Goal: Transaction & Acquisition: Purchase product/service

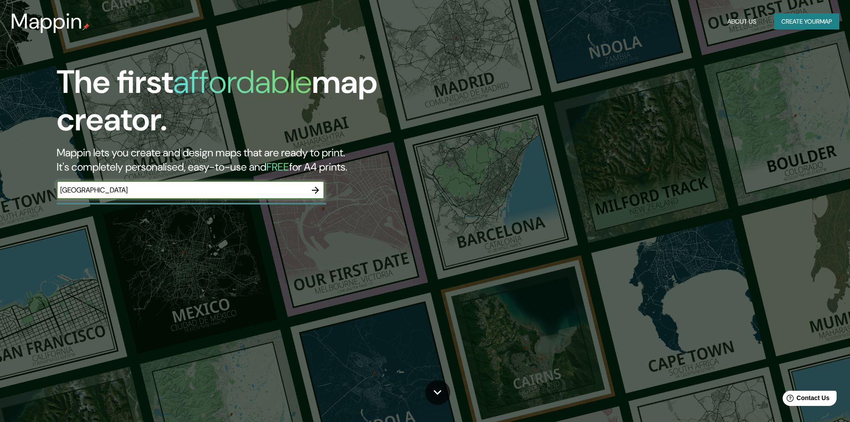
type input "[GEOGRAPHIC_DATA]"
click at [317, 192] on icon "button" at bounding box center [315, 189] width 7 height 7
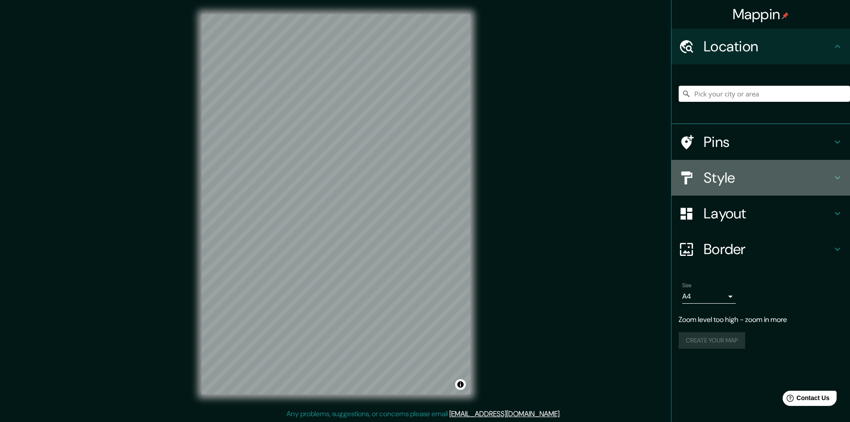
click at [783, 173] on h4 "Style" at bounding box center [768, 178] width 128 height 18
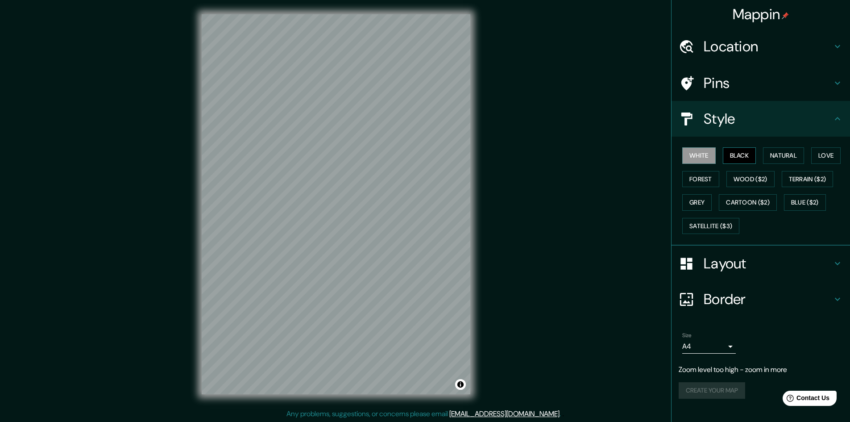
click at [738, 155] on button "Black" at bounding box center [739, 155] width 33 height 17
click at [782, 149] on button "Natural" at bounding box center [783, 155] width 41 height 17
click at [826, 149] on button "Love" at bounding box center [825, 155] width 29 height 17
click at [698, 183] on button "Forest" at bounding box center [700, 179] width 37 height 17
click at [743, 176] on button "Wood ($2)" at bounding box center [750, 179] width 48 height 17
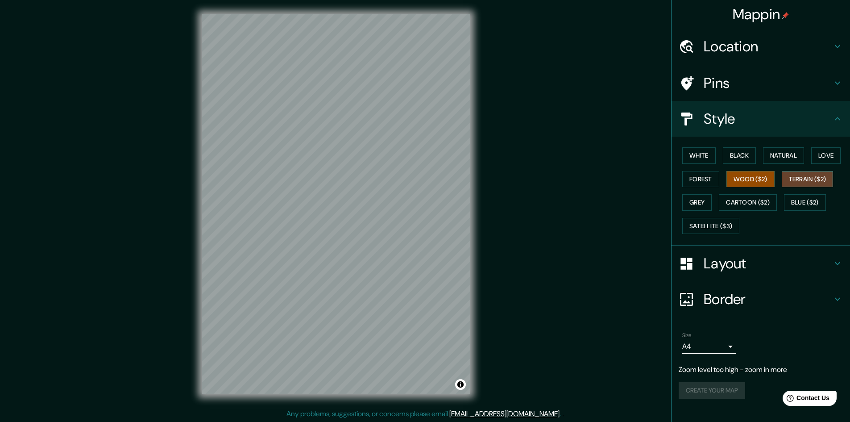
click at [800, 177] on button "Terrain ($2)" at bounding box center [808, 179] width 52 height 17
click at [805, 202] on button "Blue ($2)" at bounding box center [805, 202] width 42 height 17
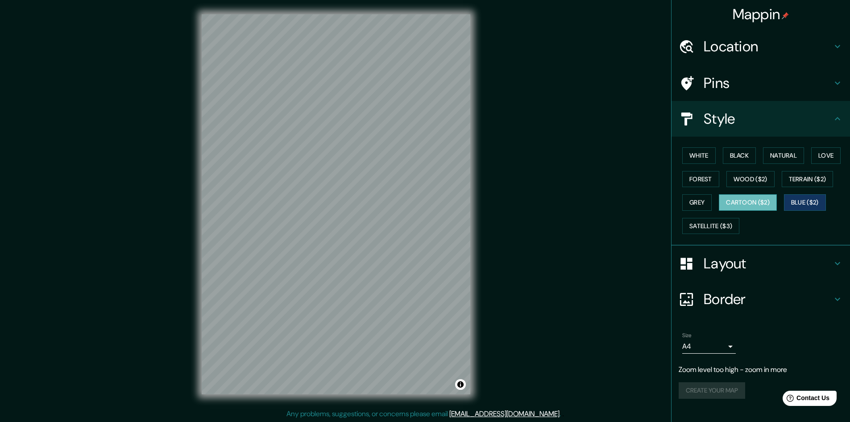
click at [770, 201] on button "Cartoon ($2)" at bounding box center [748, 202] width 58 height 17
click at [702, 202] on button "Grey" at bounding box center [696, 202] width 29 height 17
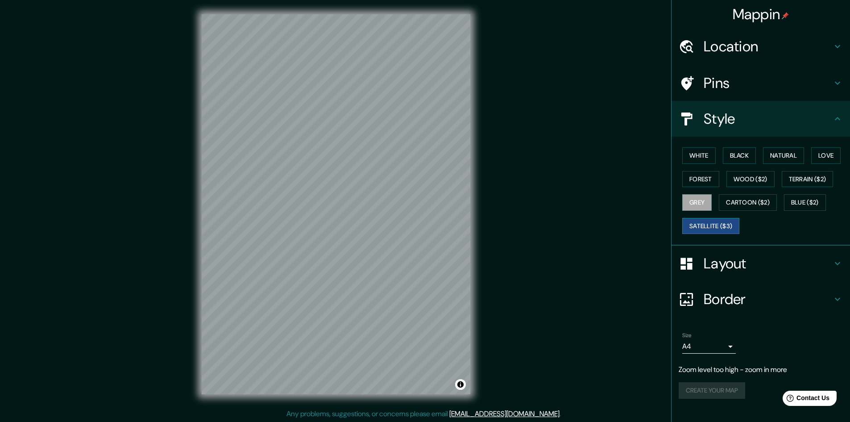
click at [725, 220] on button "Satellite ($3)" at bounding box center [710, 226] width 57 height 17
click at [805, 200] on button "Blue ($2)" at bounding box center [805, 202] width 42 height 17
click at [802, 264] on h4 "Layout" at bounding box center [768, 263] width 128 height 18
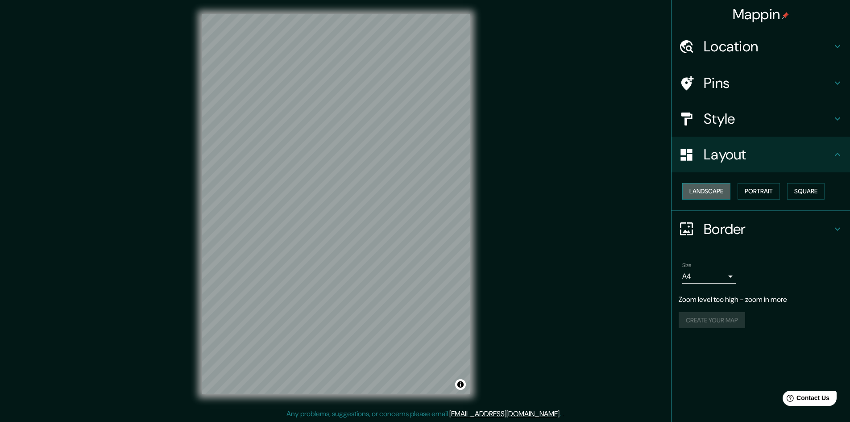
click at [716, 190] on button "Landscape" at bounding box center [706, 191] width 48 height 17
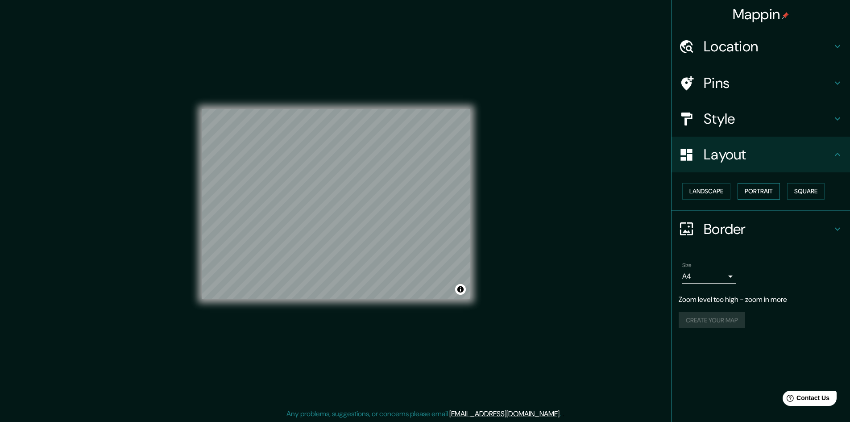
click at [762, 191] on button "Portrait" at bounding box center [759, 191] width 42 height 17
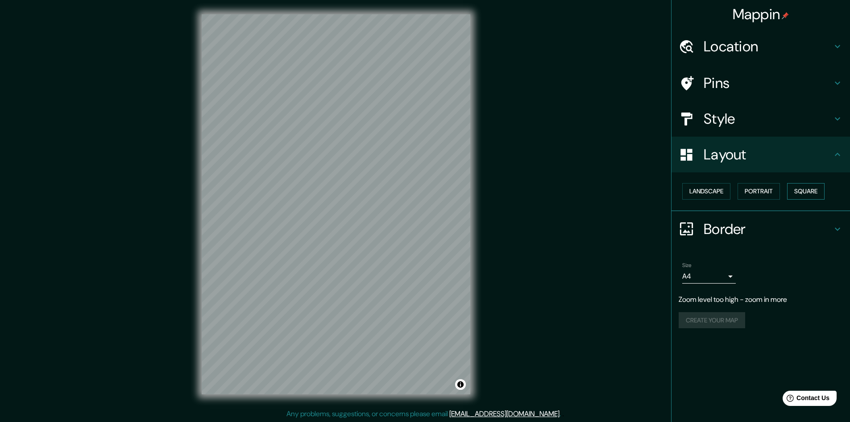
click at [812, 191] on button "Square" at bounding box center [805, 191] width 37 height 17
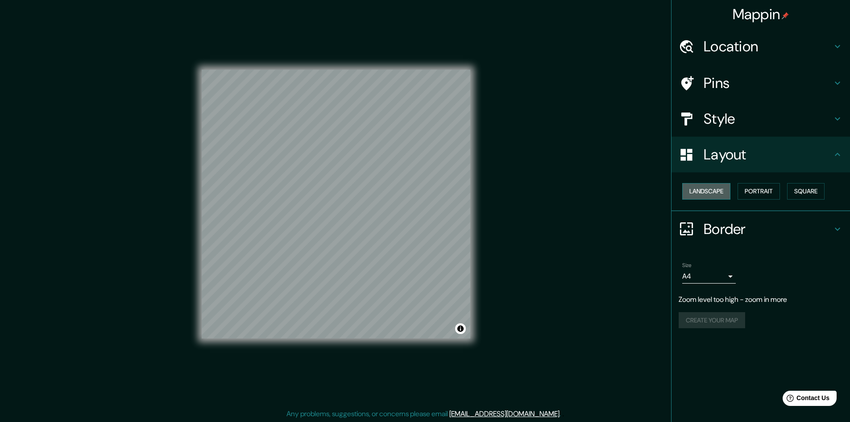
click at [719, 190] on button "Landscape" at bounding box center [706, 191] width 48 height 17
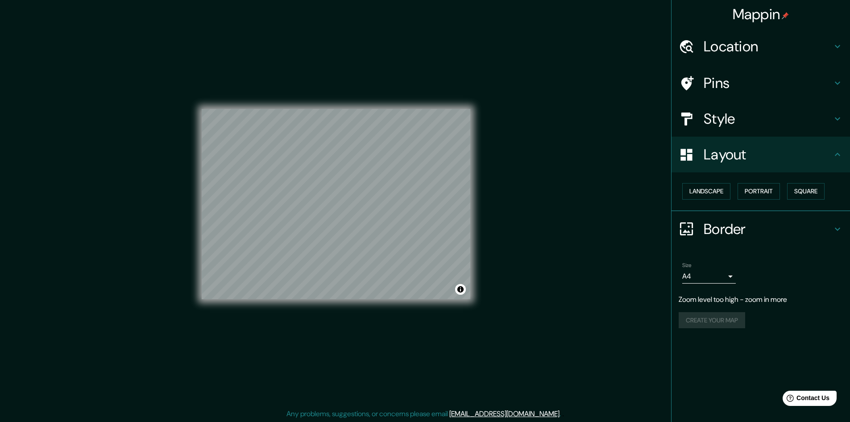
click at [744, 230] on h4 "Border" at bounding box center [768, 229] width 128 height 18
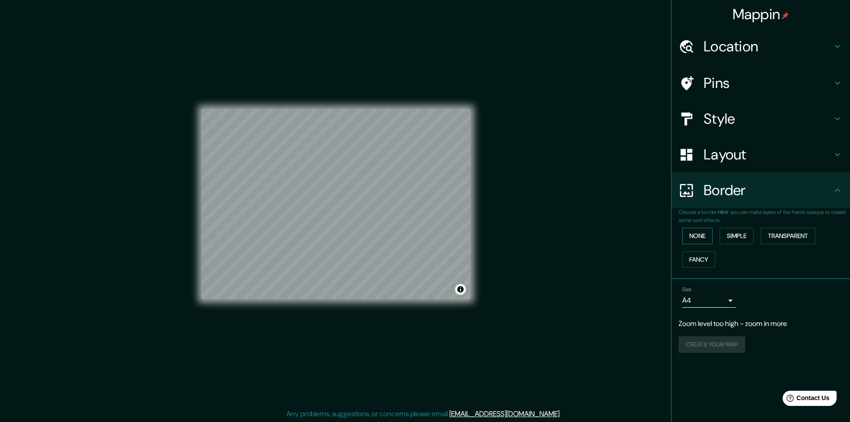
click at [703, 237] on button "None" at bounding box center [697, 236] width 30 height 17
click at [732, 240] on button "Simple" at bounding box center [737, 236] width 34 height 17
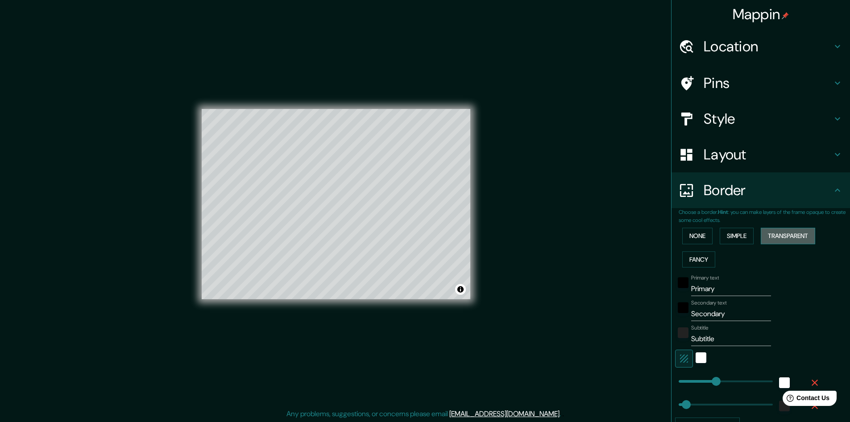
click at [777, 240] on button "Transparent" at bounding box center [788, 236] width 54 height 17
click at [698, 253] on button "Fancy" at bounding box center [698, 259] width 33 height 17
click at [692, 234] on button "None" at bounding box center [697, 236] width 30 height 17
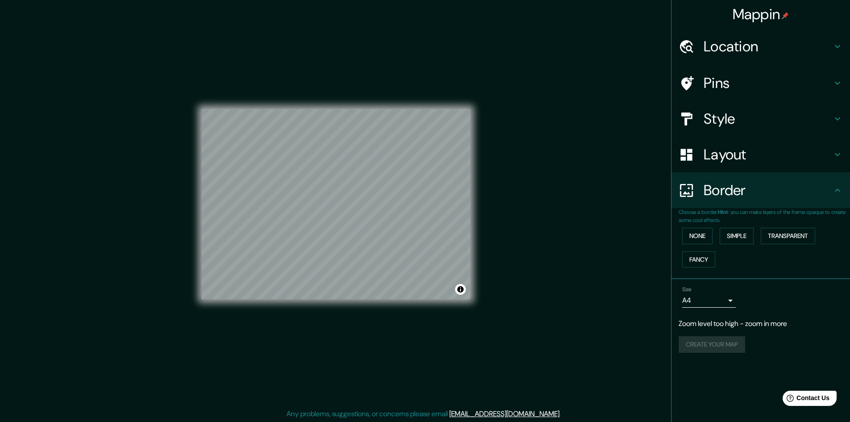
click at [734, 147] on h4 "Layout" at bounding box center [768, 154] width 128 height 18
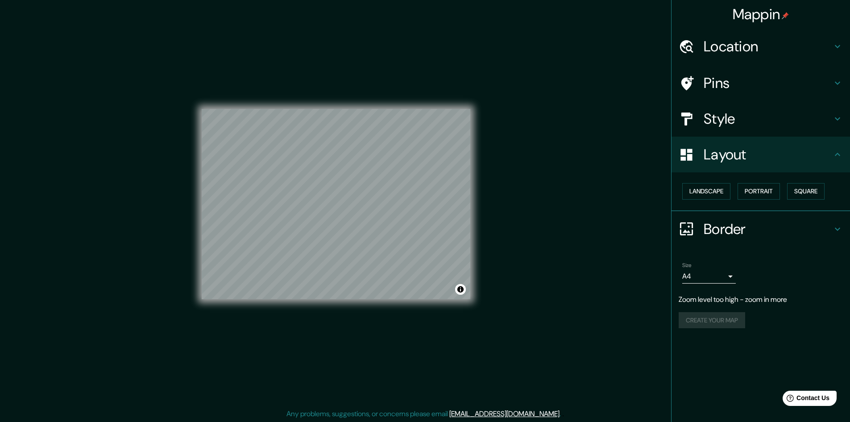
click at [727, 80] on h4 "Pins" at bounding box center [768, 83] width 128 height 18
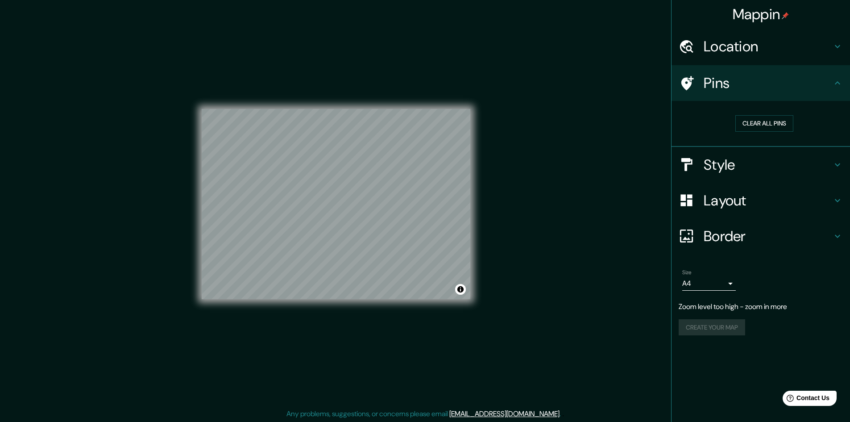
click at [746, 52] on h4 "Location" at bounding box center [768, 46] width 128 height 18
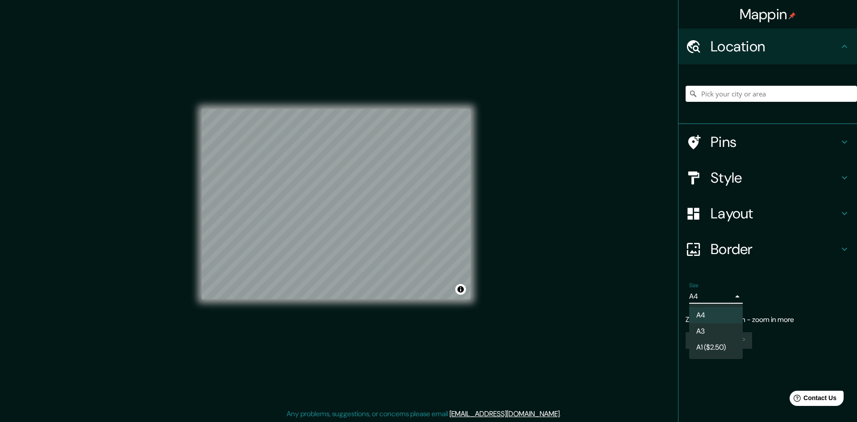
click at [729, 300] on body "Mappin Location Pins Style Layout Border Choose a border. Hint : you can make l…" at bounding box center [428, 211] width 857 height 422
click at [784, 278] on div at bounding box center [428, 211] width 857 height 422
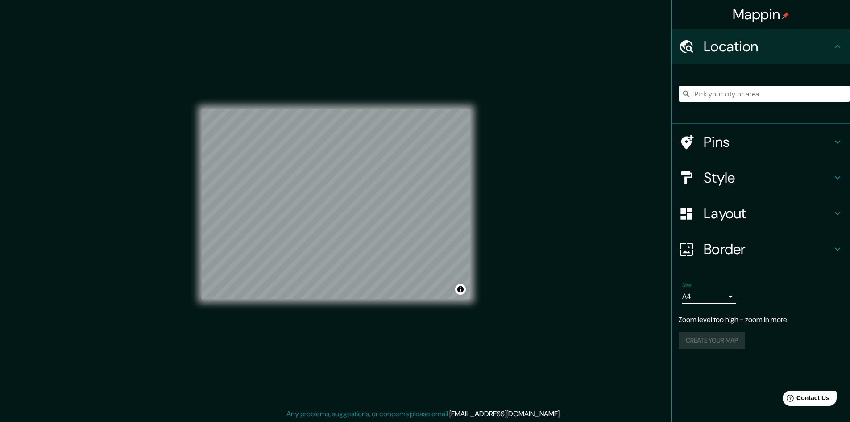
click at [780, 342] on div "Create your map" at bounding box center [761, 340] width 164 height 17
click at [724, 344] on div "Create your map" at bounding box center [761, 340] width 164 height 17
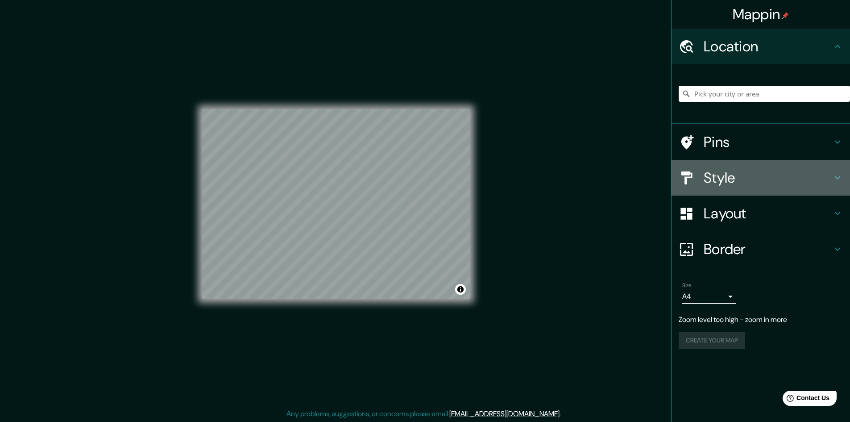
click at [776, 189] on div "Style" at bounding box center [760, 178] width 178 height 36
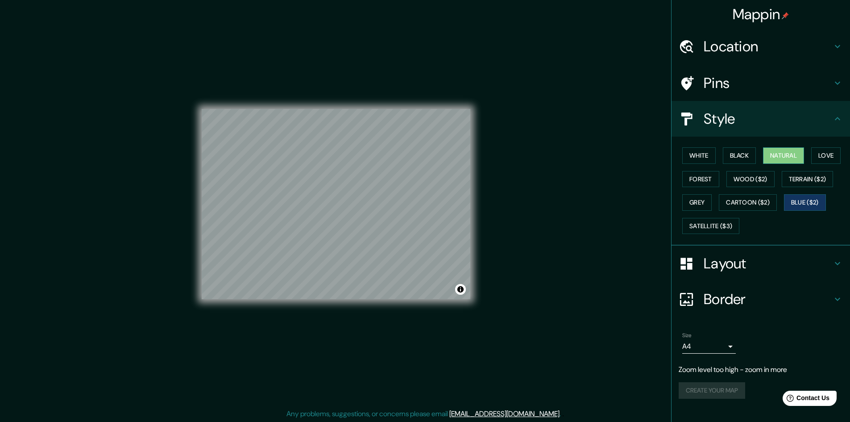
click at [783, 159] on button "Natural" at bounding box center [783, 155] width 41 height 17
click at [831, 156] on button "Love" at bounding box center [825, 155] width 29 height 17
click at [729, 390] on div "Create your map" at bounding box center [761, 390] width 164 height 17
click at [735, 256] on h4 "Layout" at bounding box center [768, 263] width 128 height 18
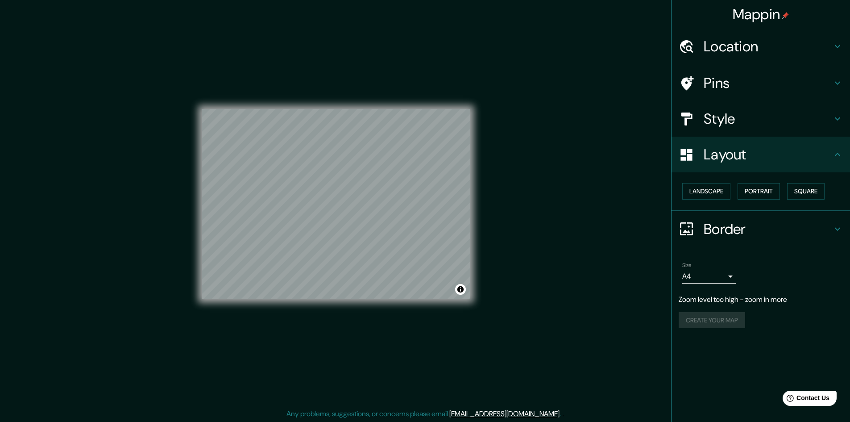
click at [762, 123] on h4 "Style" at bounding box center [768, 119] width 128 height 18
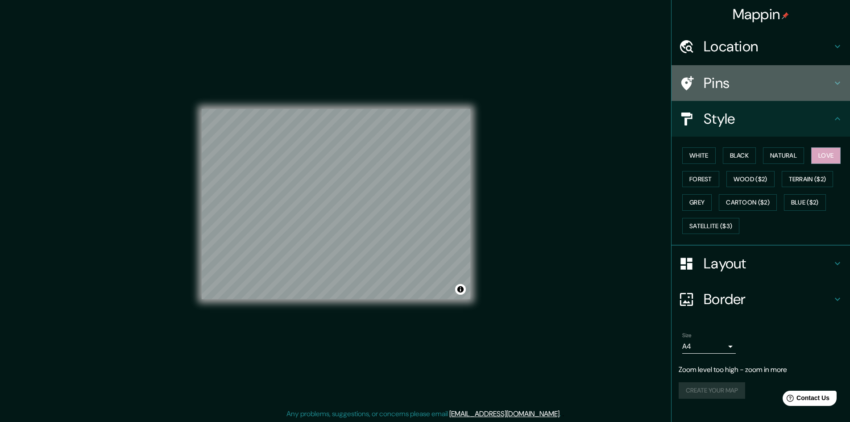
click at [764, 98] on div "Pins" at bounding box center [760, 83] width 178 height 36
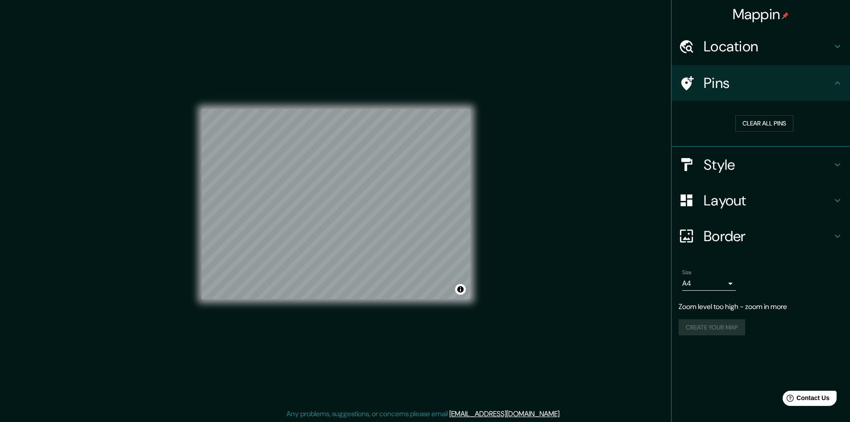
click at [755, 56] on div "Location" at bounding box center [760, 47] width 178 height 36
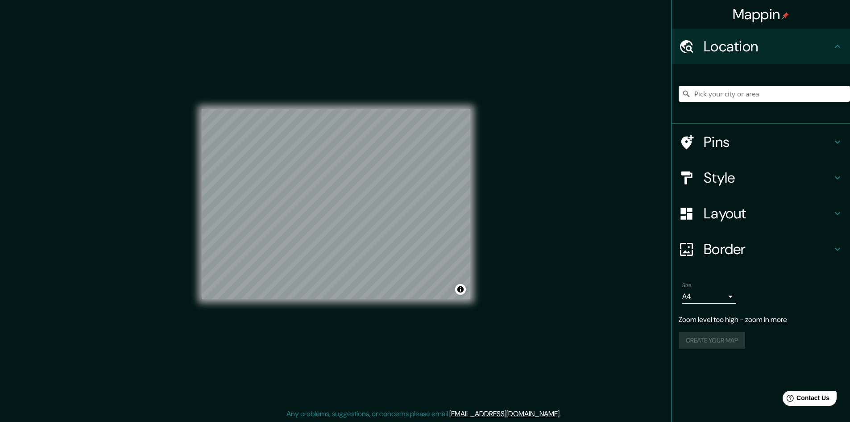
click at [754, 55] on h4 "Location" at bounding box center [768, 46] width 128 height 18
click at [750, 244] on h4 "Border" at bounding box center [768, 249] width 128 height 18
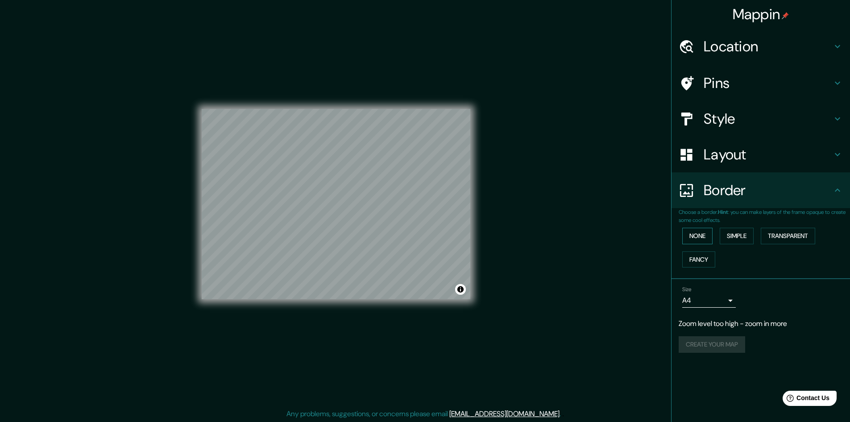
click at [707, 231] on button "None" at bounding box center [697, 236] width 30 height 17
click at [732, 347] on div "Create your map" at bounding box center [761, 344] width 164 height 17
click at [374, 231] on div at bounding box center [373, 229] width 7 height 7
click at [699, 329] on button "Create your map" at bounding box center [712, 326] width 66 height 17
click at [709, 327] on button "Create your map" at bounding box center [712, 326] width 66 height 17
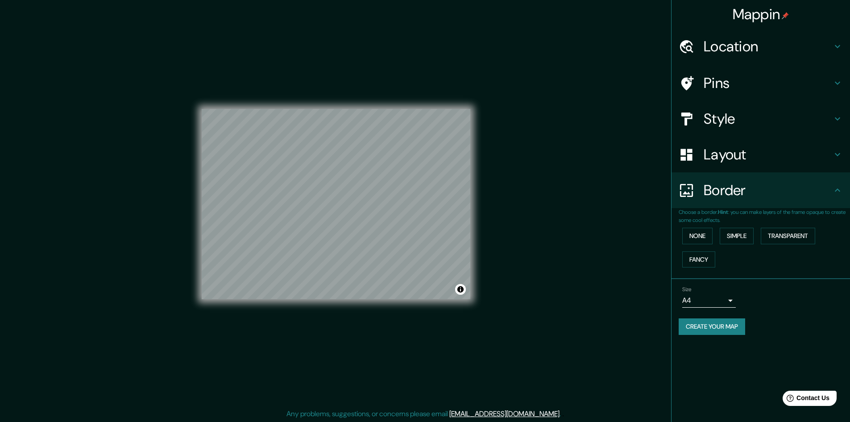
click at [813, 309] on div "Size A4 single" at bounding box center [761, 296] width 164 height 29
click at [728, 301] on body "Mappin Location Pins Style Layout Border Choose a border. Hint : you can make l…" at bounding box center [425, 211] width 850 height 422
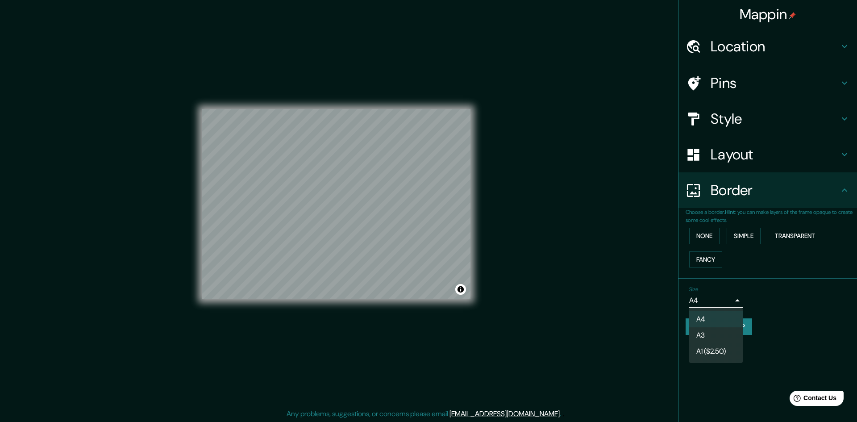
click at [777, 292] on div at bounding box center [428, 211] width 857 height 422
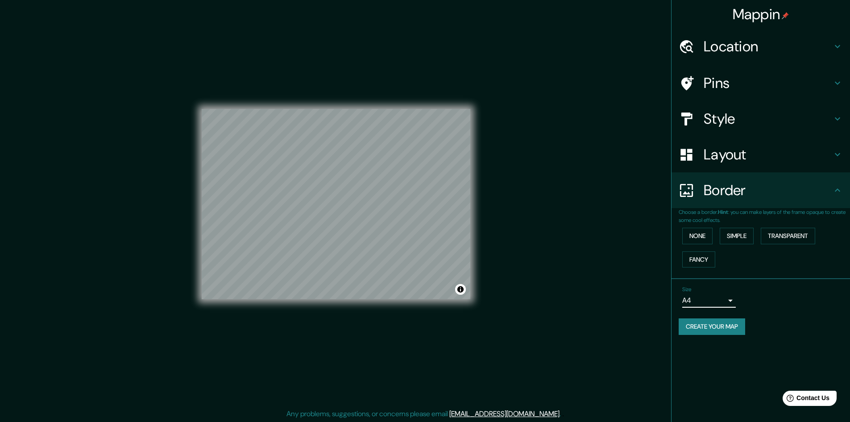
click at [740, 51] on h4 "Location" at bounding box center [768, 46] width 128 height 18
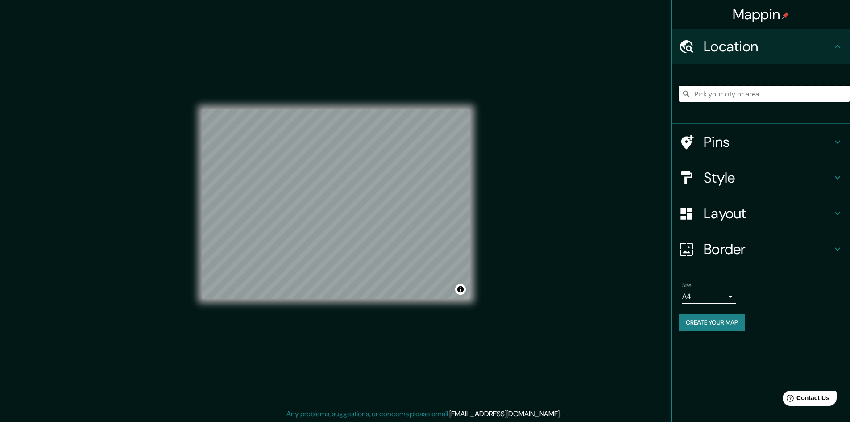
click at [756, 93] on input "Pick your city or area" at bounding box center [764, 94] width 171 height 16
type input "[GEOGRAPHIC_DATA]"
click at [734, 315] on button "Create your map" at bounding box center [712, 322] width 66 height 17
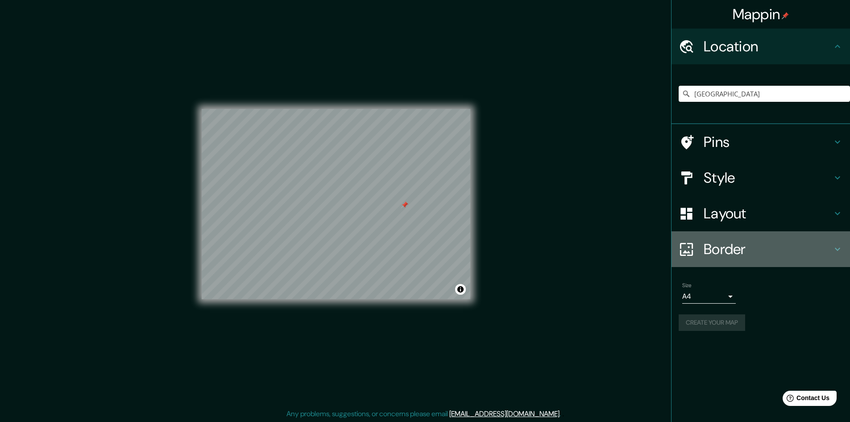
click at [778, 251] on h4 "Border" at bounding box center [768, 249] width 128 height 18
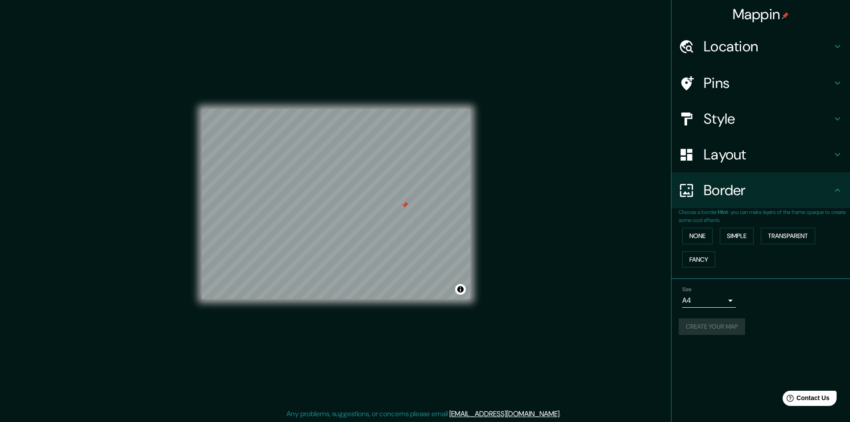
click at [783, 164] on div "Layout" at bounding box center [760, 155] width 178 height 36
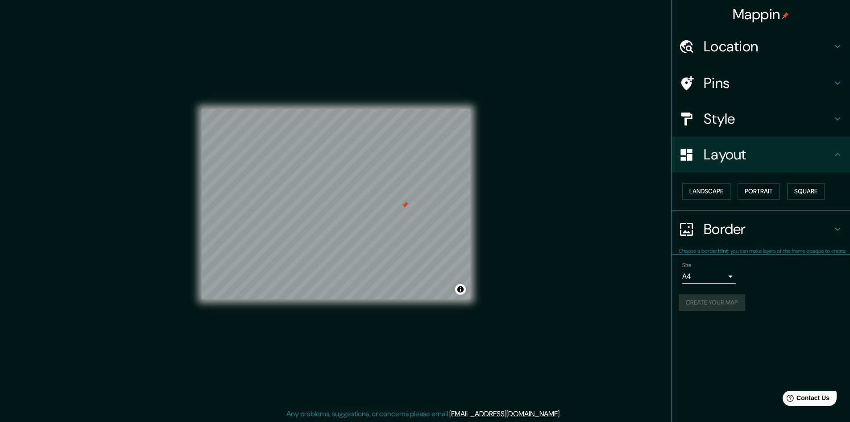
click at [766, 118] on h4 "Style" at bounding box center [768, 119] width 128 height 18
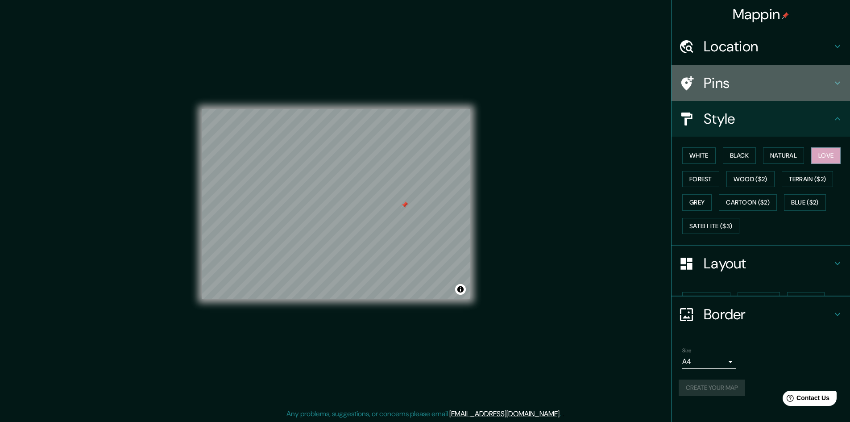
click at [750, 76] on h4 "Pins" at bounding box center [768, 83] width 128 height 18
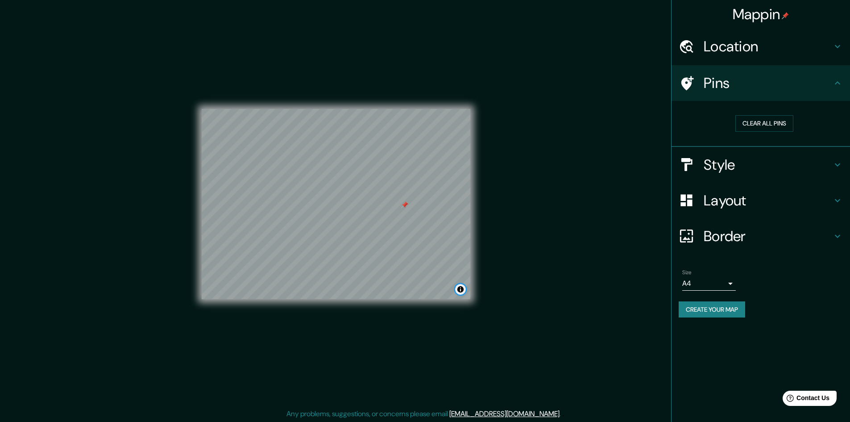
click at [462, 290] on button "Toggle attribution" at bounding box center [460, 289] width 11 height 11
click at [407, 204] on div at bounding box center [404, 204] width 7 height 7
click at [729, 308] on button "Create your map" at bounding box center [712, 309] width 66 height 17
